Goal: Information Seeking & Learning: Compare options

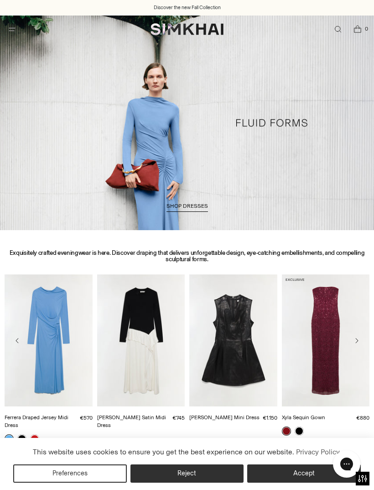
click at [13, 34] on span "Open menu modal" at bounding box center [12, 29] width 15 height 15
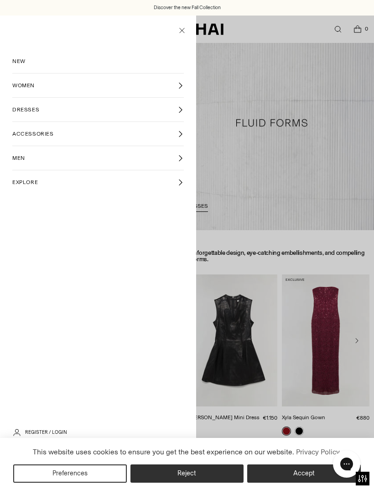
click at [178, 108] on icon at bounding box center [180, 109] width 7 height 7
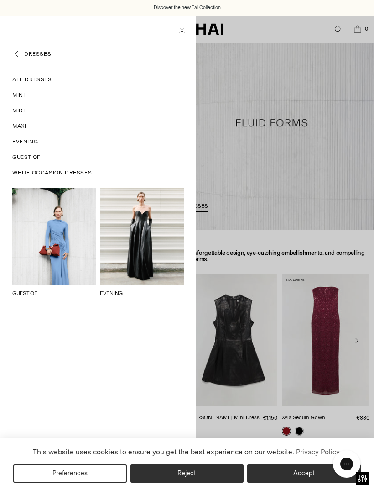
click at [28, 154] on span "Guest Of" at bounding box center [26, 157] width 28 height 8
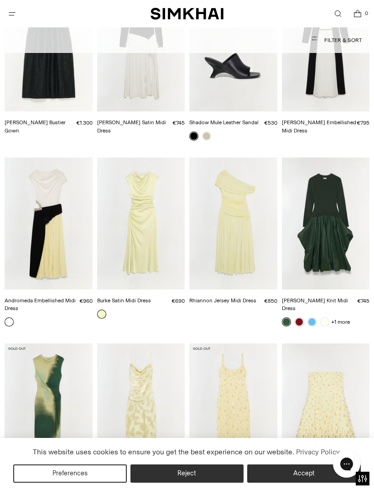
scroll to position [2124, 0]
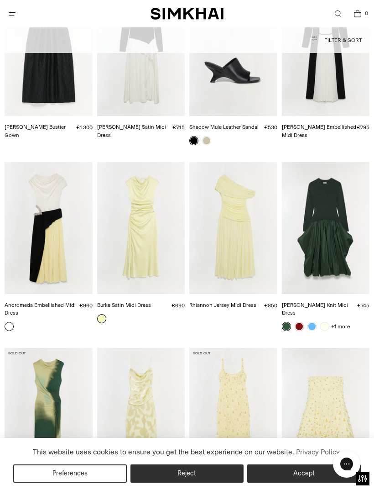
click at [15, 10] on icon "Open menu modal" at bounding box center [12, 13] width 10 height 7
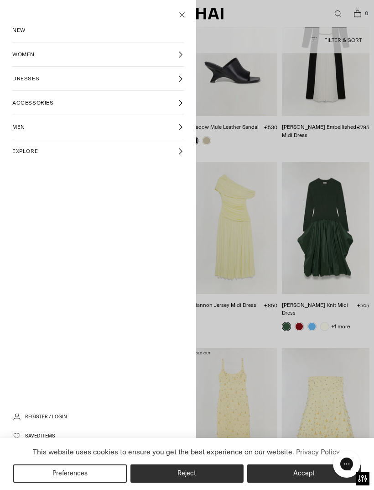
scroll to position [0, 0]
click at [182, 79] on icon at bounding box center [180, 78] width 7 height 7
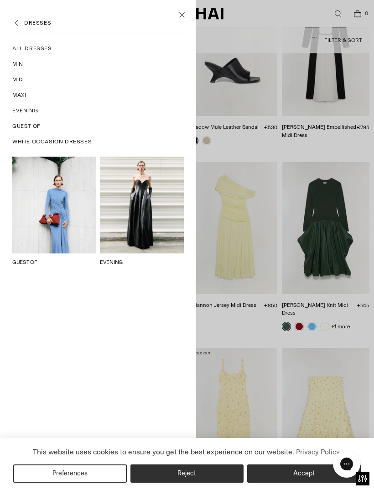
click at [33, 112] on span "Evening" at bounding box center [25, 110] width 26 height 8
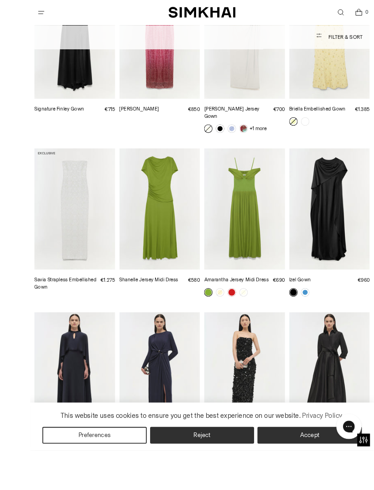
scroll to position [1449, 0]
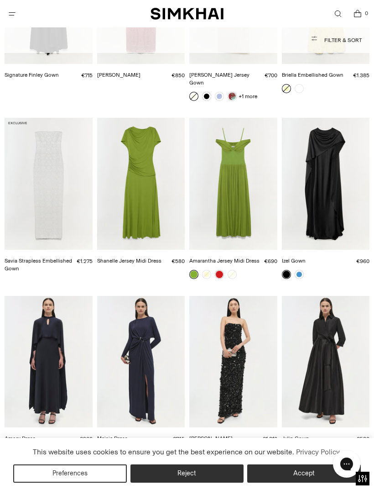
click at [302, 270] on link at bounding box center [299, 274] width 9 height 9
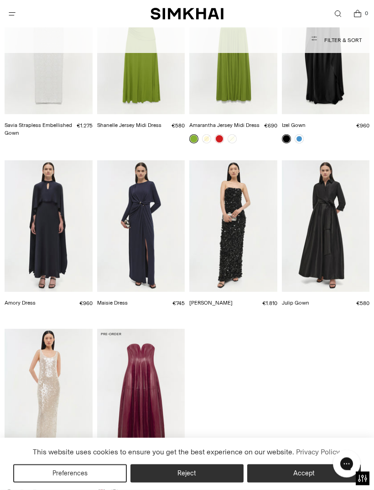
scroll to position [1584, 0]
click at [49, 219] on img "Amory Dress" at bounding box center [49, 226] width 88 height 132
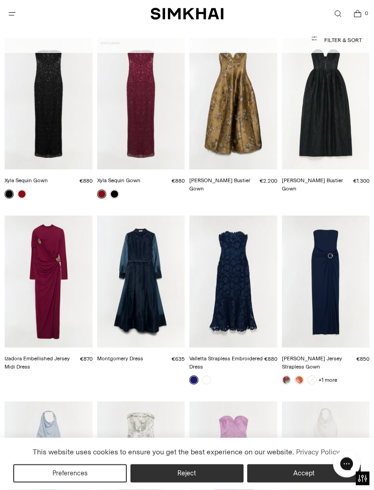
scroll to position [0, 0]
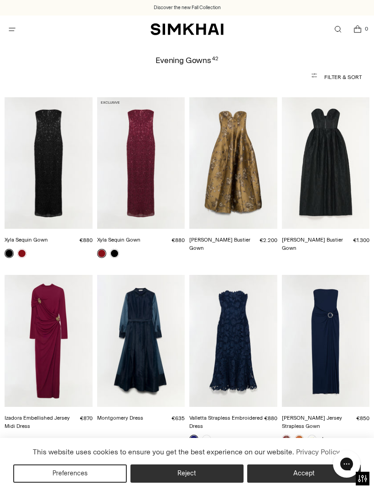
click at [13, 21] on span "Open menu modal" at bounding box center [12, 29] width 19 height 19
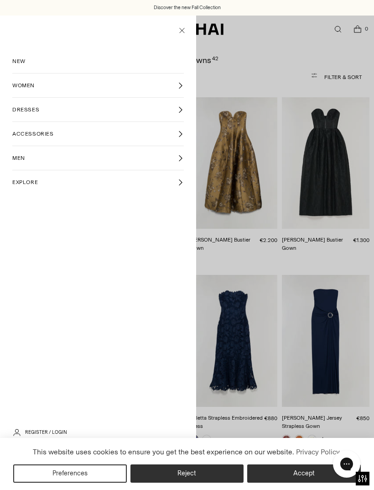
click at [180, 86] on icon at bounding box center [180, 85] width 7 height 7
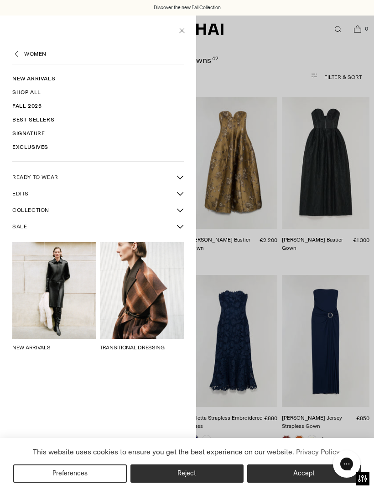
click at [42, 146] on link "Exclusives" at bounding box center [98, 147] width 172 height 14
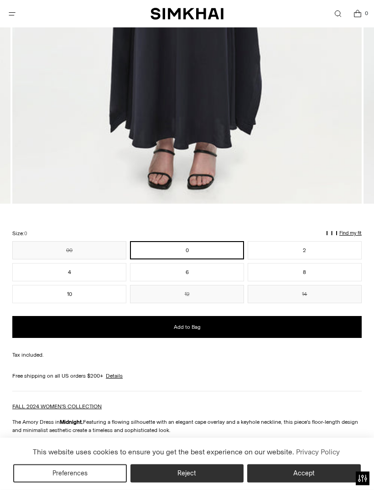
scroll to position [424, 0]
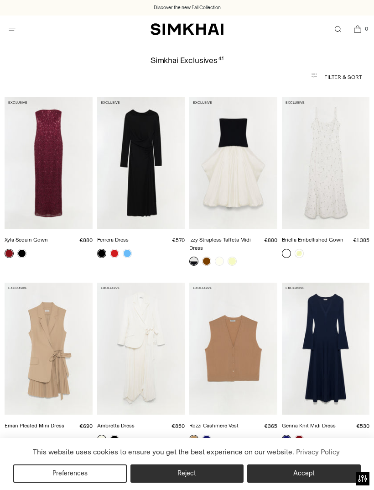
click at [12, 30] on icon "Open menu modal" at bounding box center [12, 29] width 4 height 4
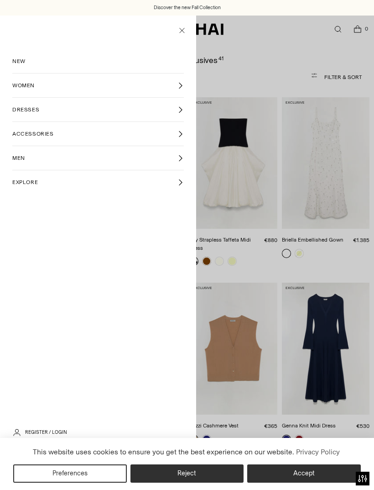
click at [181, 112] on icon at bounding box center [180, 109] width 7 height 7
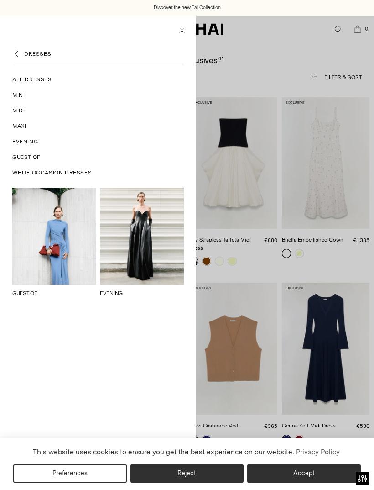
click at [31, 157] on span "Guest Of" at bounding box center [26, 157] width 28 height 8
click at [185, 30] on icon "Close menu modal" at bounding box center [182, 30] width 12 height 9
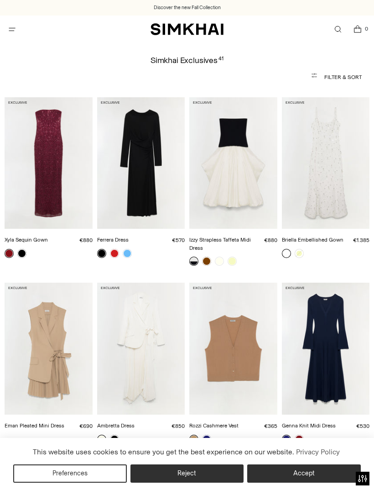
click at [10, 29] on icon "Open menu modal" at bounding box center [12, 29] width 10 height 7
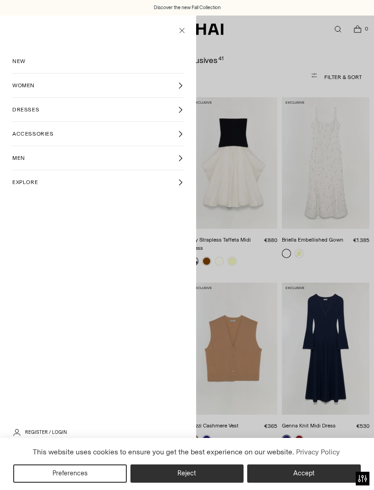
click at [183, 110] on icon at bounding box center [180, 109] width 7 height 7
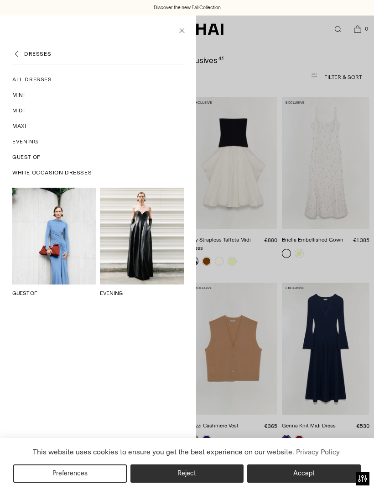
click at [21, 127] on span "Maxi" at bounding box center [19, 126] width 14 height 8
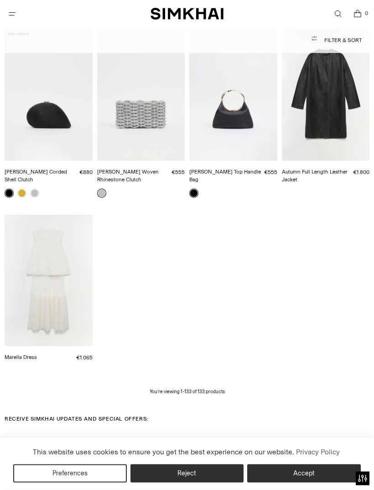
scroll to position [5953, 0]
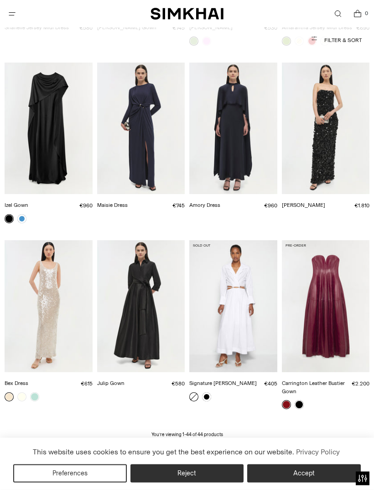
scroll to position [1826, 0]
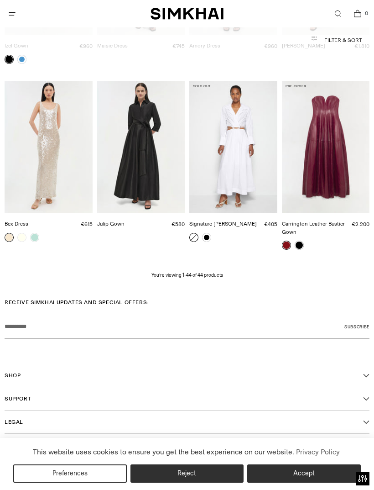
click at [204, 271] on p "You’re viewing 1-44 of 44 products" at bounding box center [187, 274] width 72 height 7
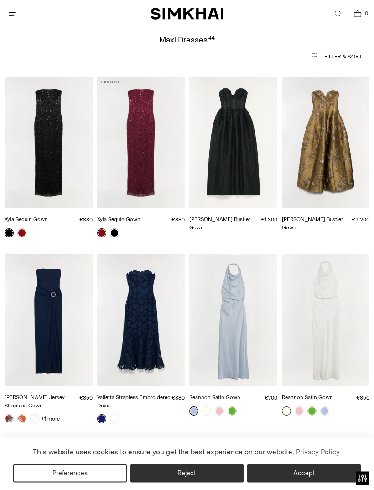
scroll to position [0, 0]
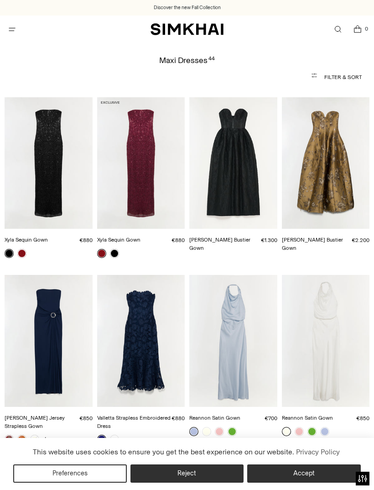
click at [13, 30] on icon "Open menu modal" at bounding box center [12, 29] width 10 height 7
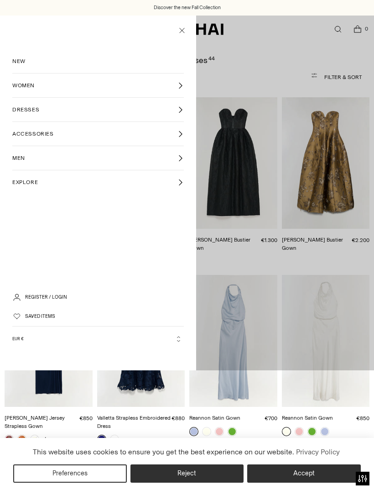
click at [182, 137] on icon at bounding box center [180, 134] width 7 height 7
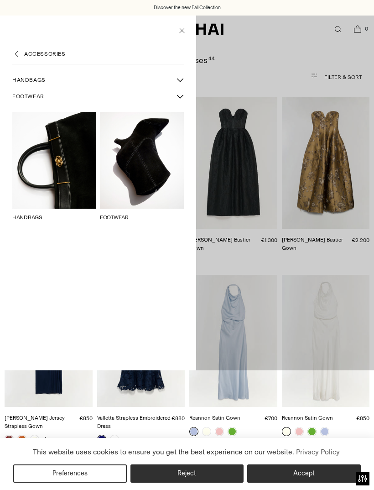
click at [15, 57] on icon "Back" at bounding box center [16, 53] width 9 height 9
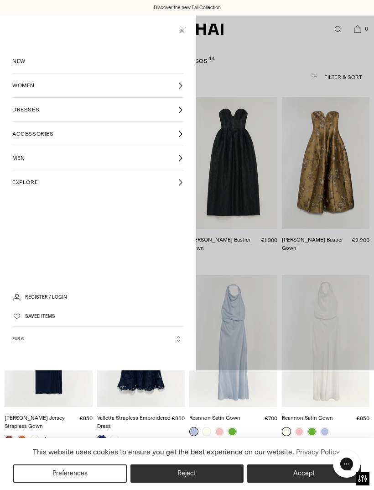
click at [180, 115] on link "DRESSES" at bounding box center [98, 110] width 172 height 24
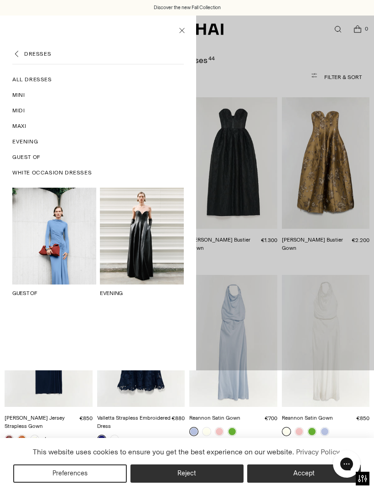
click at [26, 155] on span "Guest Of" at bounding box center [26, 157] width 28 height 8
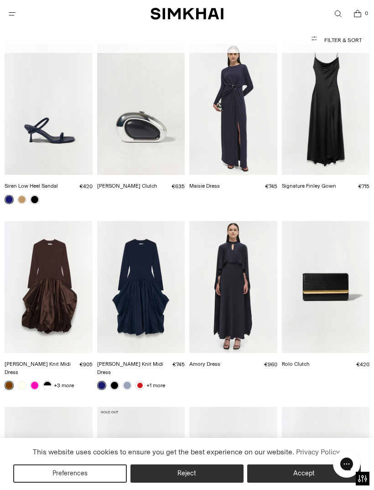
scroll to position [5358, 0]
